Goal: Information Seeking & Learning: Learn about a topic

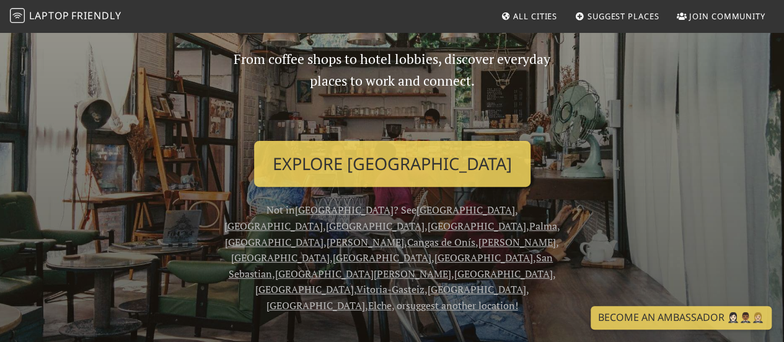
scroll to position [124, 0]
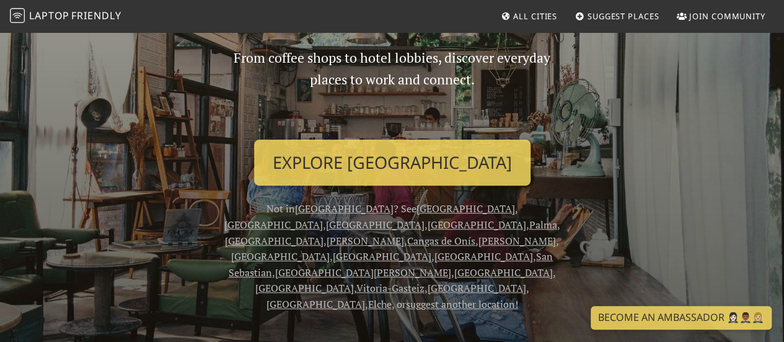
click at [425, 218] on link "[GEOGRAPHIC_DATA]" at bounding box center [375, 225] width 99 height 14
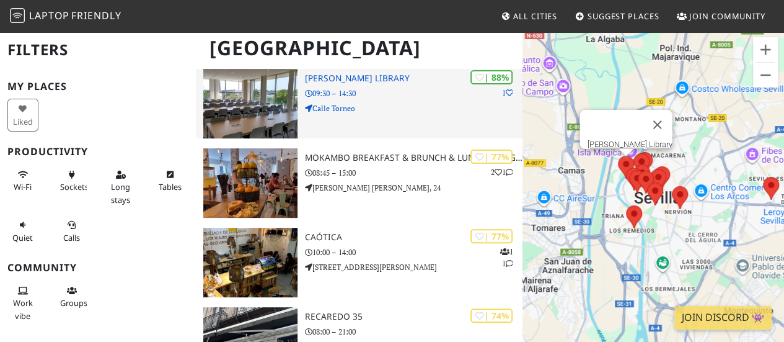
scroll to position [124, 0]
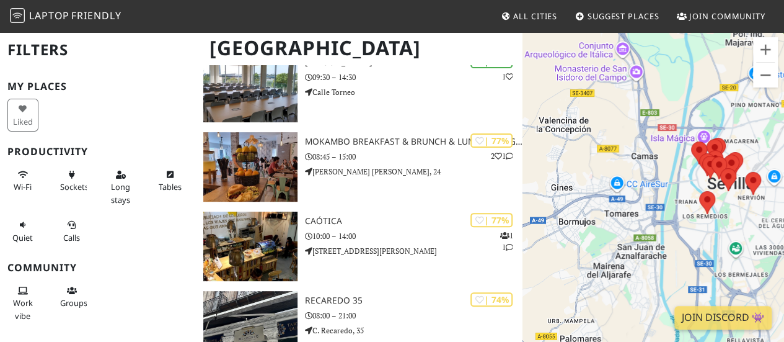
drag, startPoint x: 638, startPoint y: 236, endPoint x: 740, endPoint y: 221, distance: 103.5
click at [740, 221] on div at bounding box center [654, 202] width 262 height 342
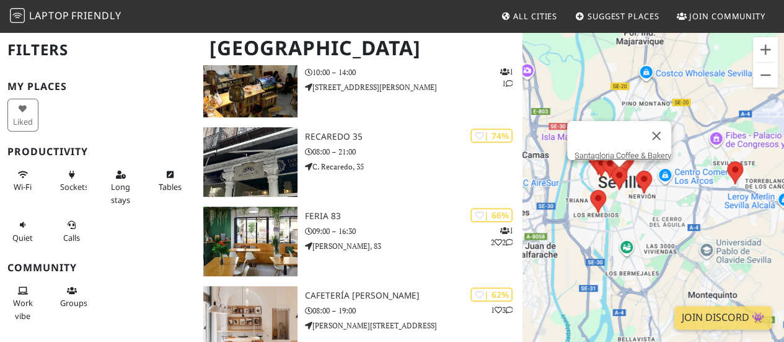
scroll to position [140, 0]
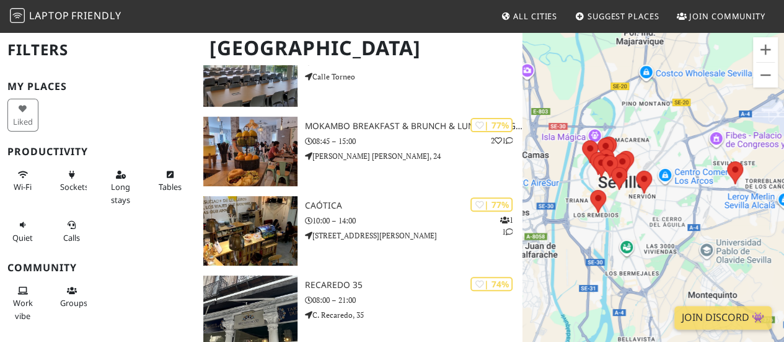
click at [542, 20] on span "All Cities" at bounding box center [535, 16] width 44 height 11
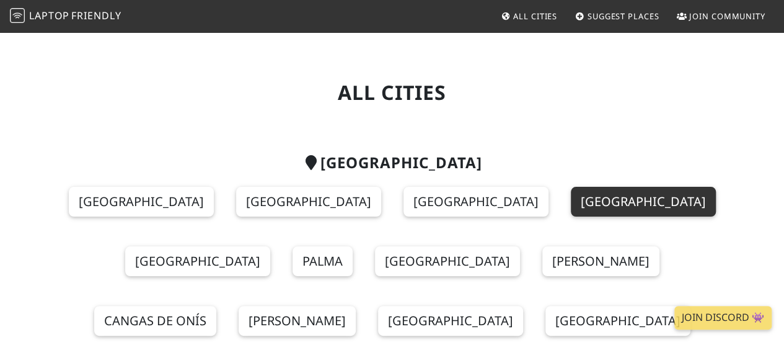
click at [571, 208] on link "[GEOGRAPHIC_DATA]" at bounding box center [643, 202] width 145 height 30
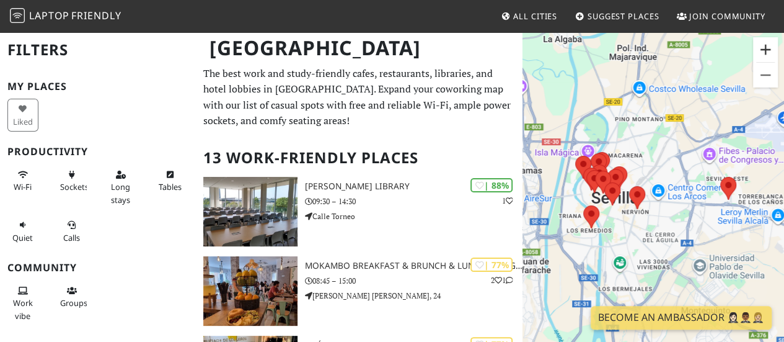
click at [776, 50] on button "Ampliar" at bounding box center [765, 49] width 25 height 25
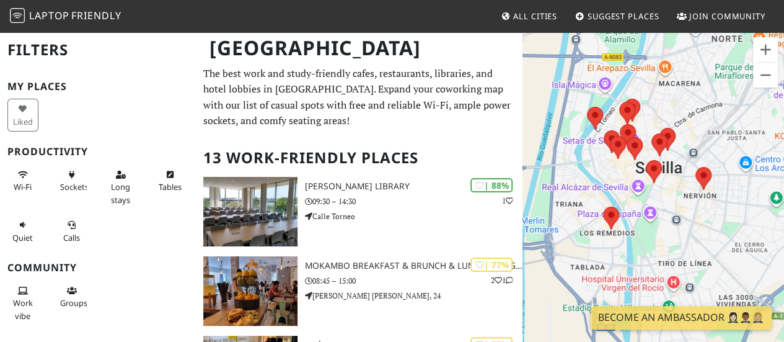
drag, startPoint x: 617, startPoint y: 170, endPoint x: 713, endPoint y: 146, distance: 98.9
click at [713, 146] on div at bounding box center [654, 202] width 262 height 342
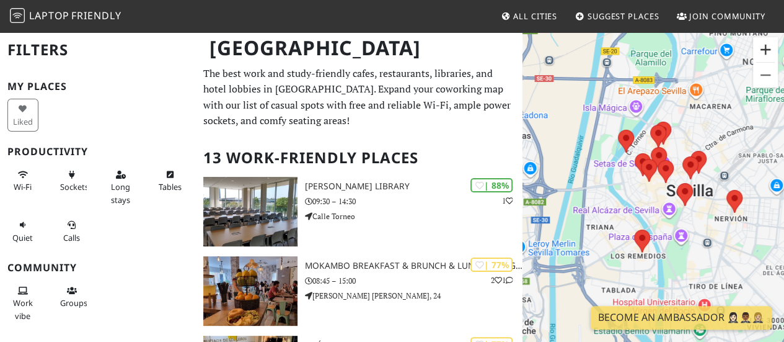
click at [765, 53] on button "Ampliar" at bounding box center [765, 49] width 25 height 25
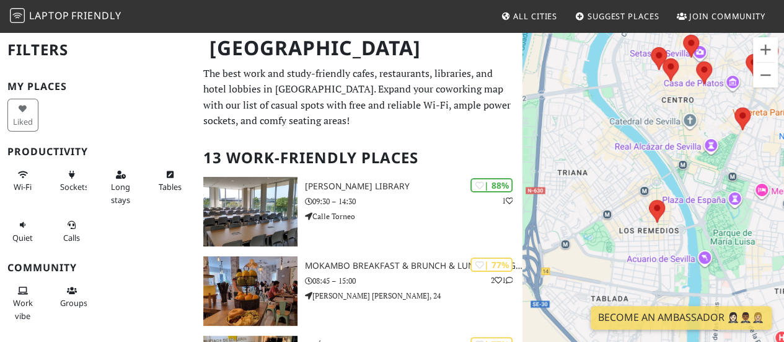
drag, startPoint x: 646, startPoint y: 198, endPoint x: 673, endPoint y: 114, distance: 88.0
click at [673, 114] on div at bounding box center [654, 202] width 262 height 342
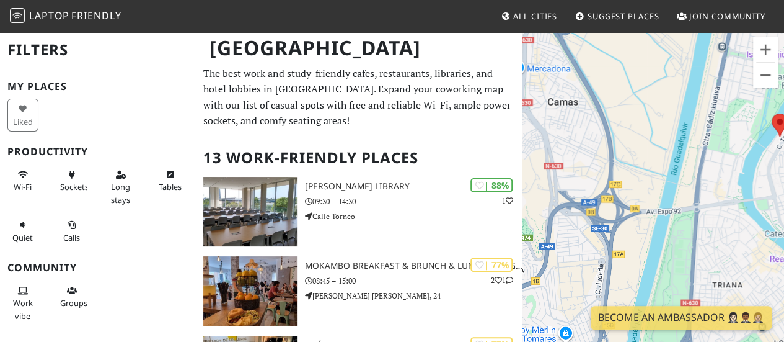
drag, startPoint x: 590, startPoint y: 91, endPoint x: 745, endPoint y: 208, distance: 193.9
click at [745, 208] on div at bounding box center [654, 202] width 262 height 342
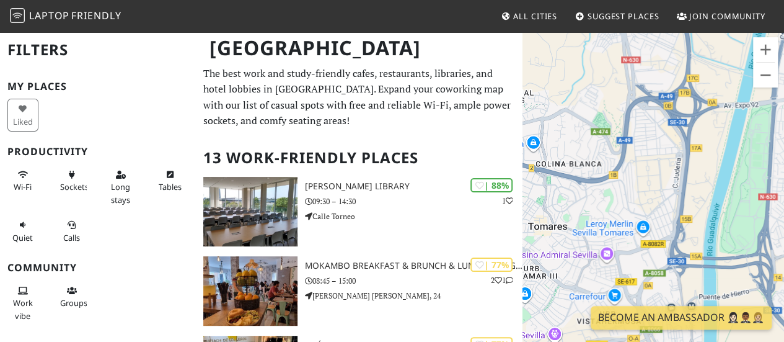
drag, startPoint x: 715, startPoint y: 235, endPoint x: 774, endPoint y: 133, distance: 117.5
click at [784, 127] on html "Laptop Friendly All Cities Suggest Places Join Community Seville Filters My Pla…" at bounding box center [392, 171] width 784 height 342
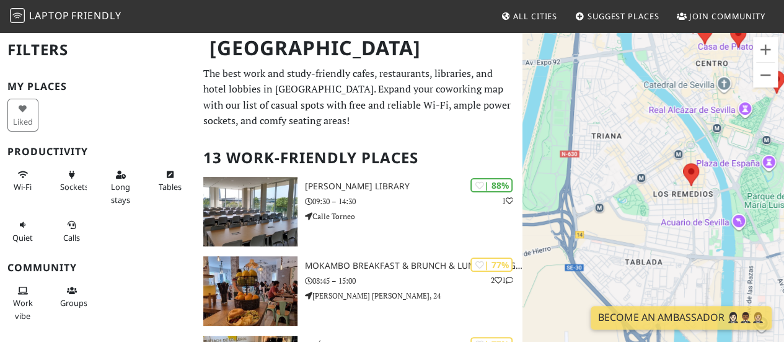
drag, startPoint x: 737, startPoint y: 148, endPoint x: 543, endPoint y: 105, distance: 198.9
click at [543, 105] on div at bounding box center [654, 202] width 262 height 342
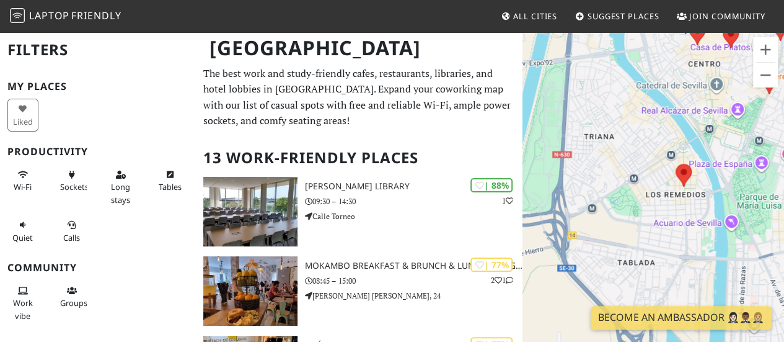
drag, startPoint x: 650, startPoint y: 124, endPoint x: 625, endPoint y: 129, distance: 25.3
click at [625, 129] on div at bounding box center [654, 202] width 262 height 342
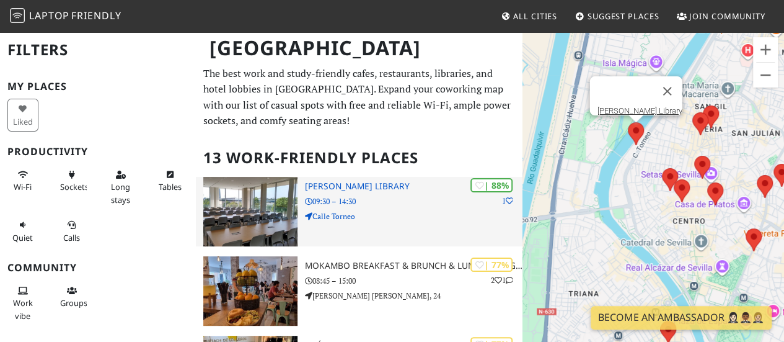
click at [407, 218] on p "Calle Torneo" at bounding box center [414, 216] width 218 height 12
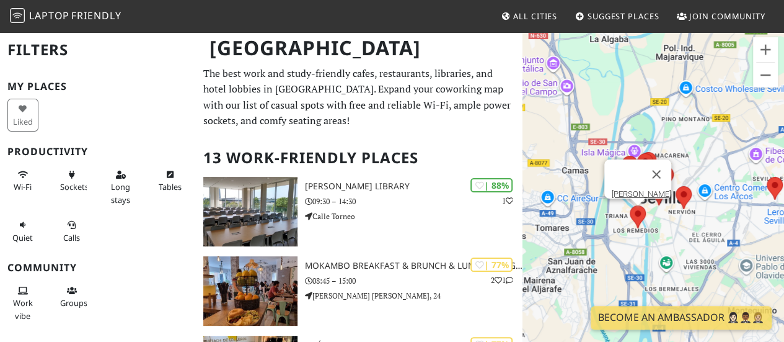
click at [630, 205] on area at bounding box center [630, 205] width 0 height 0
click at [639, 189] on link "Greta Sevilla" at bounding box center [642, 193] width 60 height 9
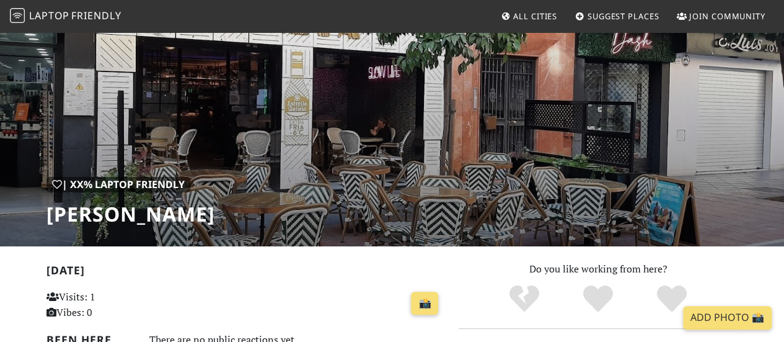
scroll to position [31, 0]
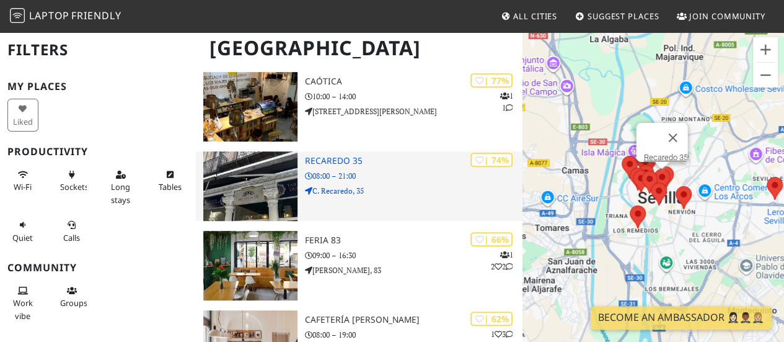
scroll to position [140, 0]
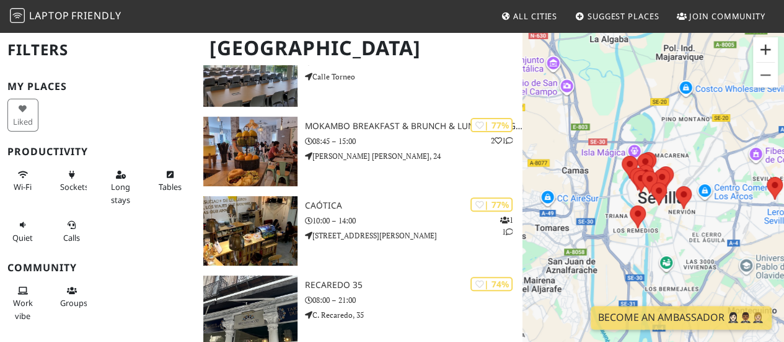
click at [764, 53] on button "Ampliar" at bounding box center [765, 49] width 25 height 25
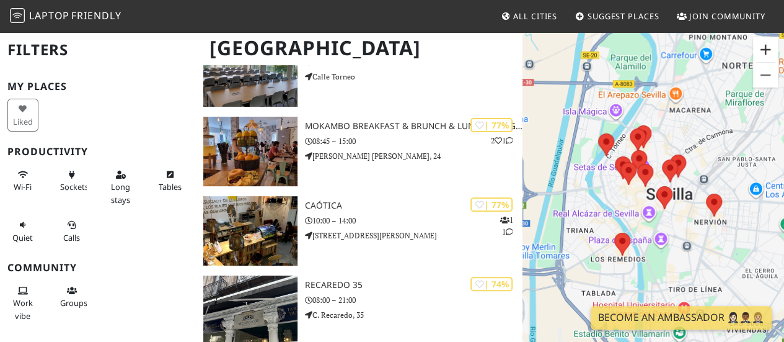
click at [764, 53] on button "Ampliar" at bounding box center [765, 49] width 25 height 25
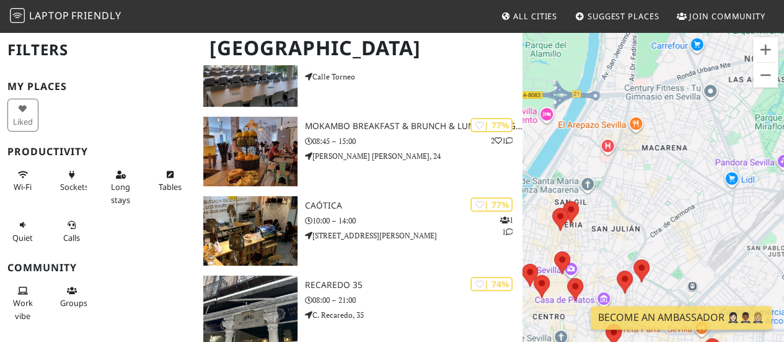
drag, startPoint x: 631, startPoint y: 118, endPoint x: 561, endPoint y: 257, distance: 155.8
click at [561, 257] on div at bounding box center [654, 202] width 262 height 342
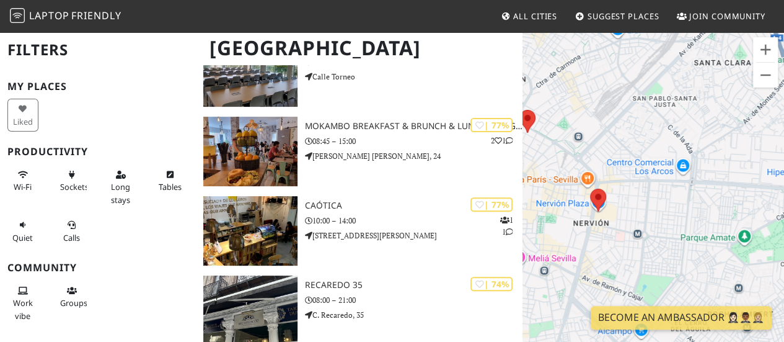
drag, startPoint x: 680, startPoint y: 198, endPoint x: 538, endPoint y: 88, distance: 179.0
click at [538, 88] on div at bounding box center [654, 202] width 262 height 342
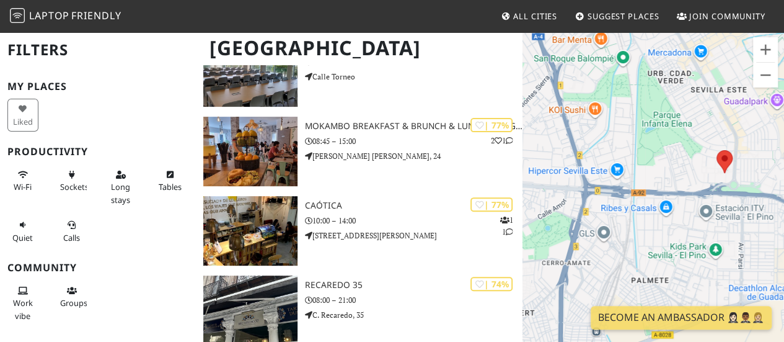
drag, startPoint x: 753, startPoint y: 201, endPoint x: 582, endPoint y: 211, distance: 172.1
click at [582, 211] on div at bounding box center [654, 202] width 262 height 342
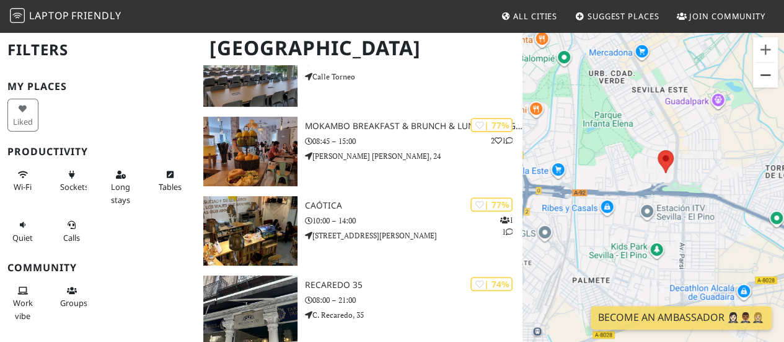
click at [771, 78] on button "Reducir" at bounding box center [765, 75] width 25 height 25
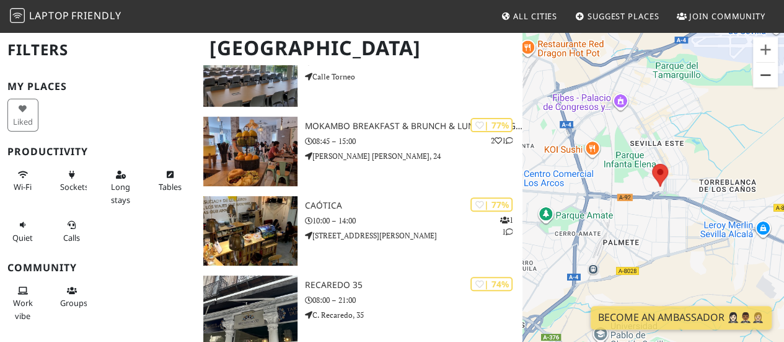
click at [771, 78] on button "Reducir" at bounding box center [765, 75] width 25 height 25
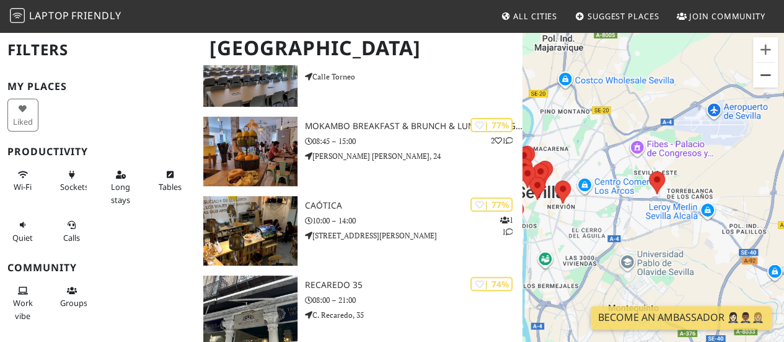
click at [771, 78] on button "Reducir" at bounding box center [765, 75] width 25 height 25
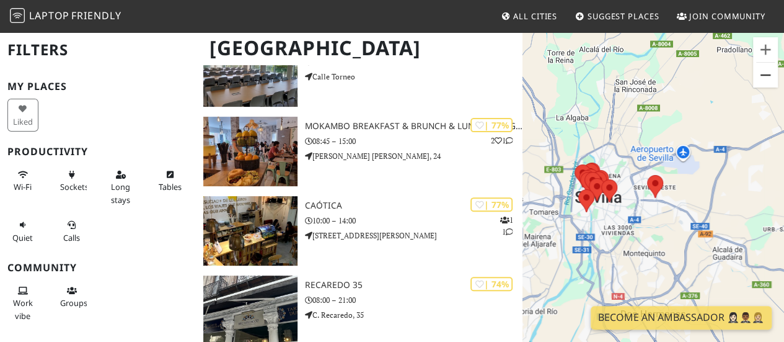
click at [771, 78] on button "Reducir" at bounding box center [765, 75] width 25 height 25
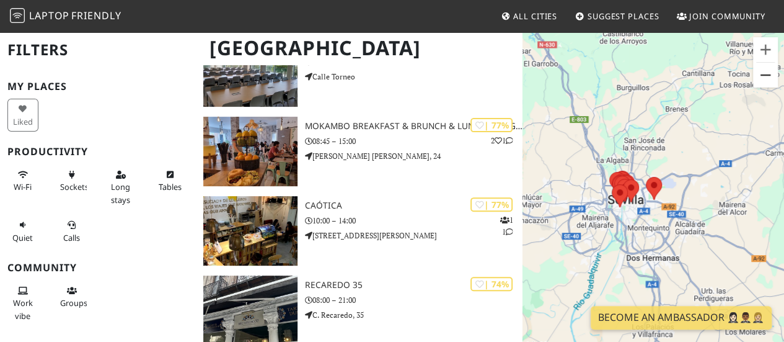
click at [771, 78] on button "Reducir" at bounding box center [765, 75] width 25 height 25
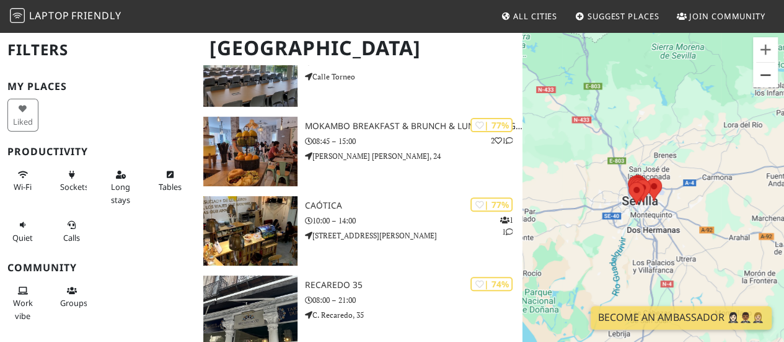
click at [771, 78] on button "Reducir" at bounding box center [765, 75] width 25 height 25
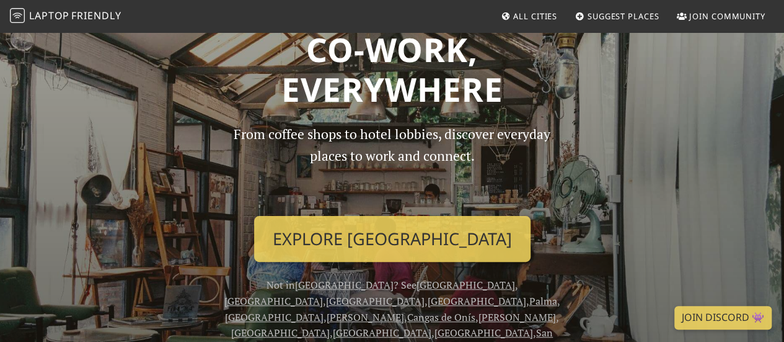
scroll to position [124, 0]
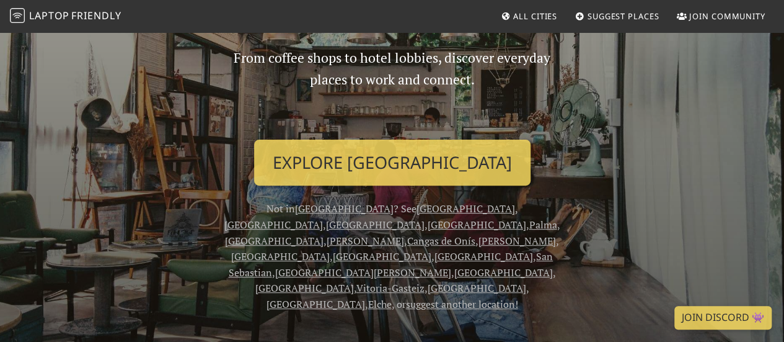
click at [425, 218] on link "[GEOGRAPHIC_DATA]" at bounding box center [375, 225] width 99 height 14
